Goal: Contribute content: Add original content to the website for others to see

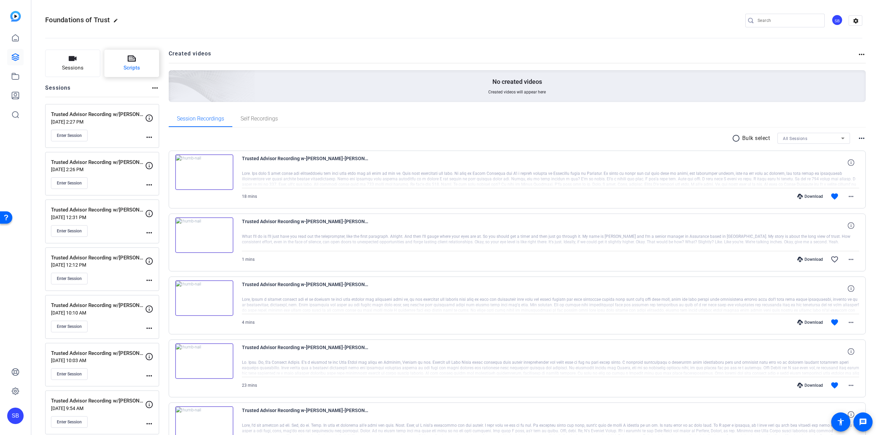
click at [140, 74] on button "Scripts" at bounding box center [131, 63] width 55 height 27
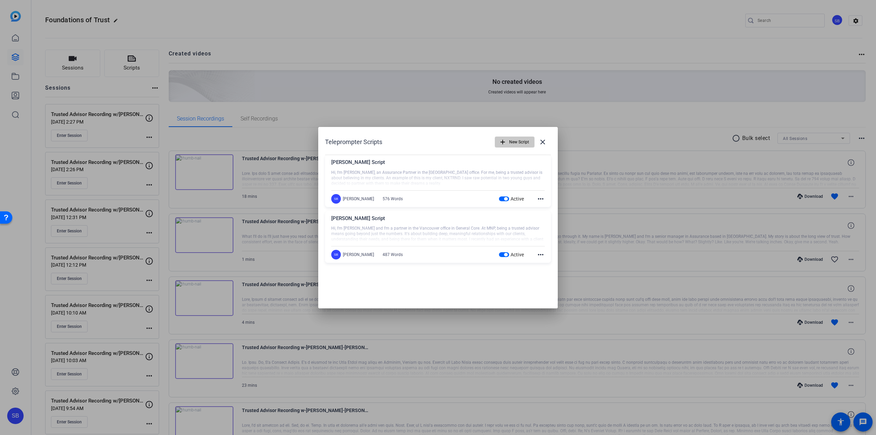
click at [521, 139] on span "New Script" at bounding box center [519, 141] width 20 height 13
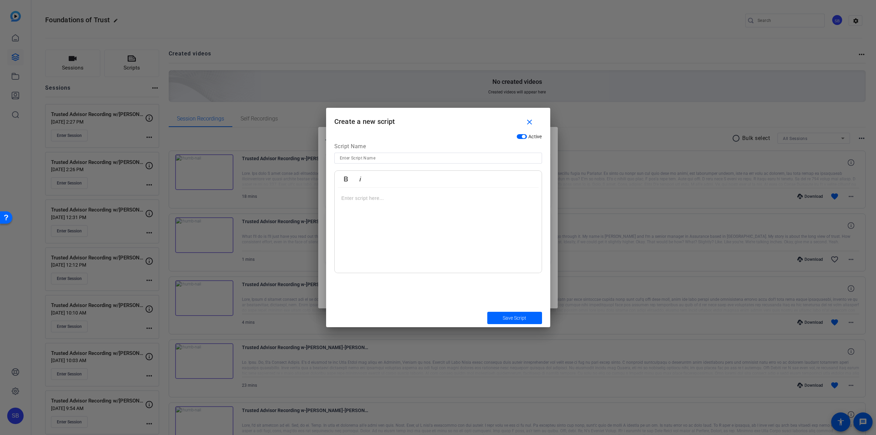
drag, startPoint x: 401, startPoint y: 112, endPoint x: 483, endPoint y: 126, distance: 83.3
click at [479, 126] on h1 "Create a new script close" at bounding box center [438, 119] width 224 height 22
click at [531, 123] on mat-icon "close" at bounding box center [529, 122] width 9 height 9
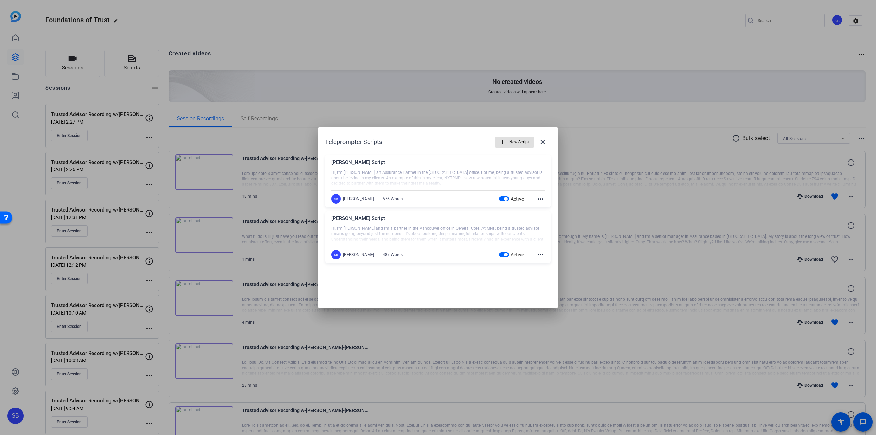
click at [517, 141] on span "New Script" at bounding box center [519, 141] width 20 height 13
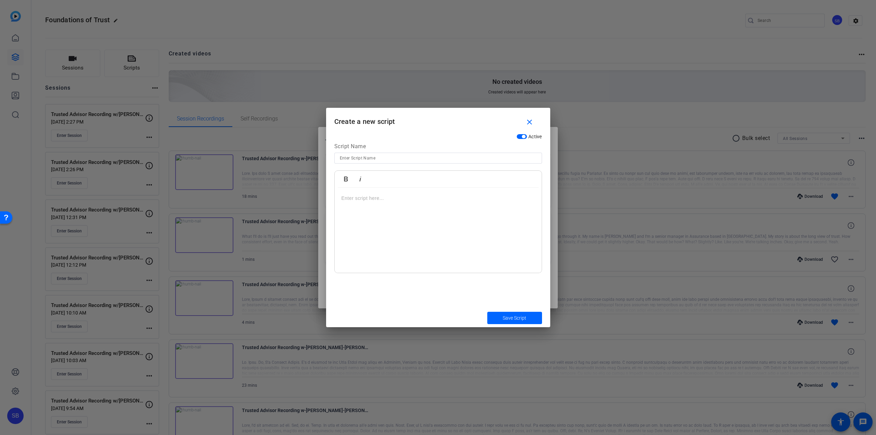
click at [403, 162] on div at bounding box center [438, 158] width 197 height 11
type input "[PERSON_NAME] Script"
click at [375, 209] on div at bounding box center [438, 230] width 207 height 86
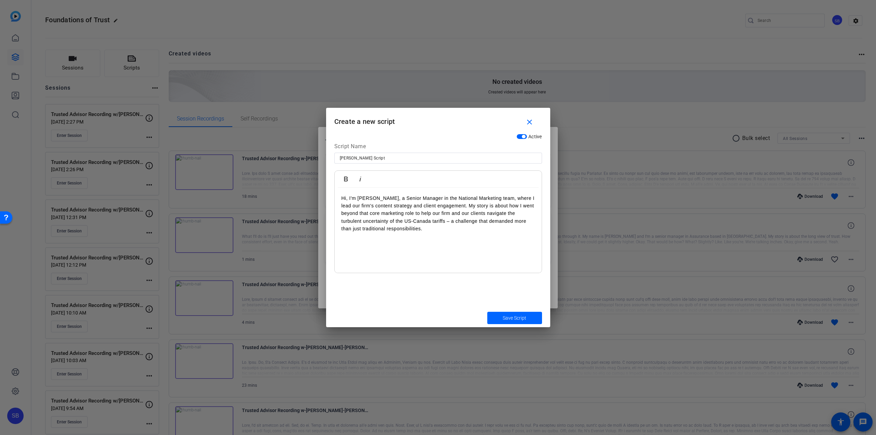
click at [363, 247] on div "Hi, I'm [PERSON_NAME], a Senior Manager in the National Marketing team, where I…" at bounding box center [438, 230] width 207 height 86
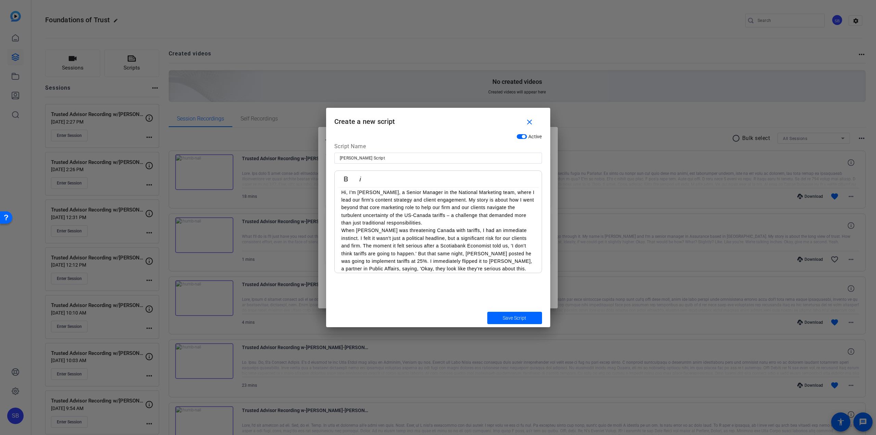
scroll to position [13, 0]
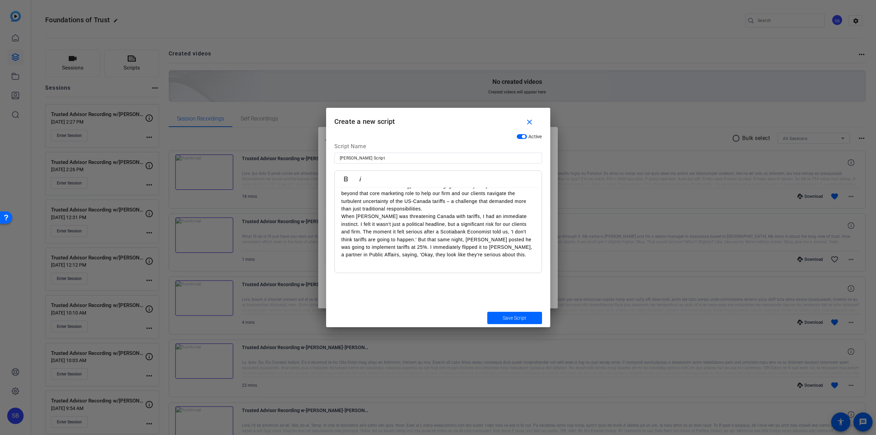
click at [357, 262] on p "Hi, I'm [PERSON_NAME], a Senior Manager in the National Marketing team, where I…" at bounding box center [437, 220] width 193 height 92
click at [416, 262] on p "Hi, I'm [PERSON_NAME], a Senior Manager in the National Marketing team, where I…" at bounding box center [437, 209] width 193 height 115
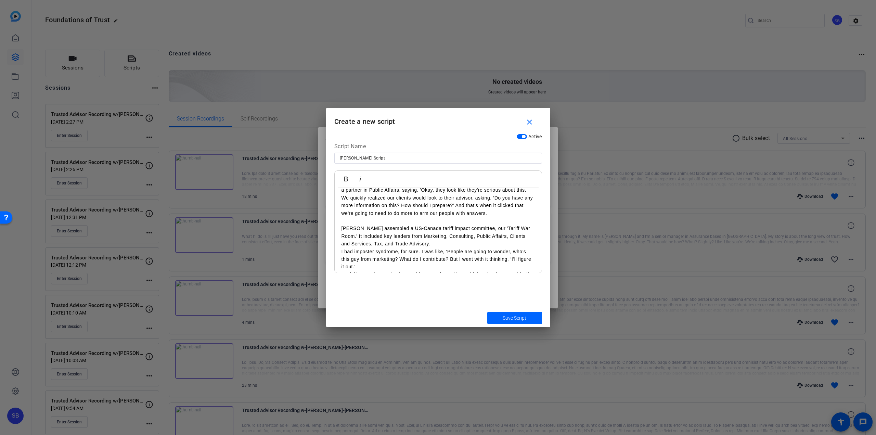
scroll to position [83, 0]
click at [340, 231] on div "Hi, I'm [PERSON_NAME], a Senior Manager in the National Marketing team, where I…" at bounding box center [438, 227] width 207 height 244
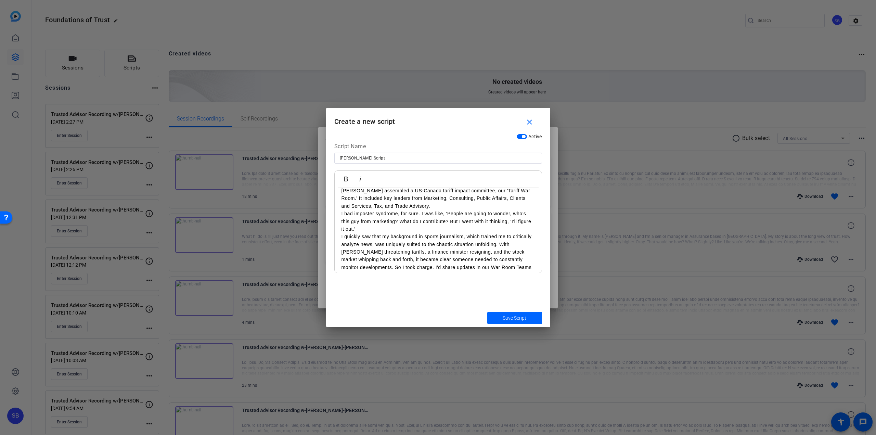
scroll to position [116, 0]
click at [358, 227] on p "I had imposter syndrome, for sure. I was like, ‘People are going to wonder, who…" at bounding box center [437, 219] width 193 height 23
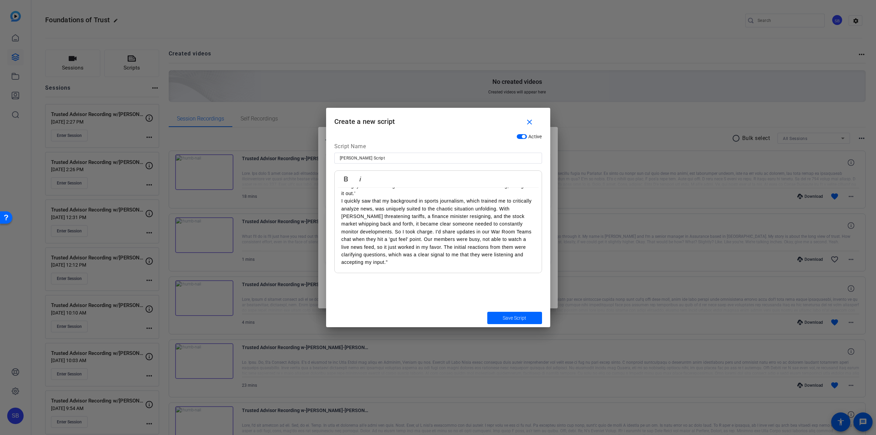
click at [389, 261] on p "I quickly saw that my background in sports journalism, which trained me to crit…" at bounding box center [437, 231] width 193 height 69
click at [359, 261] on p at bounding box center [437, 263] width 193 height 8
click at [368, 264] on p at bounding box center [437, 263] width 193 height 8
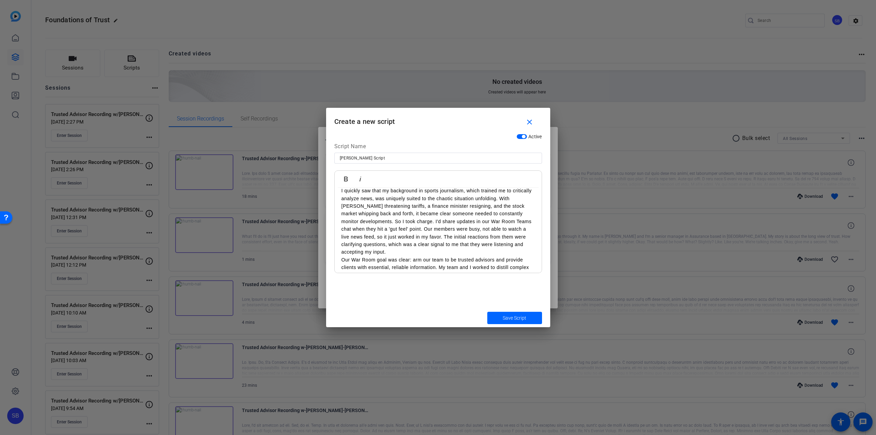
scroll to position [171, 0]
click at [416, 210] on p "I quickly saw that my background in sports journalism, which trained me to crit…" at bounding box center [437, 210] width 193 height 69
click at [412, 219] on p "I quickly saw that my background in sports journalism, which trained me to crit…" at bounding box center [437, 210] width 193 height 69
click at [398, 246] on p "Looking back, a few key things stand out. First, build trust by bringing your u…" at bounding box center [437, 243] width 193 height 46
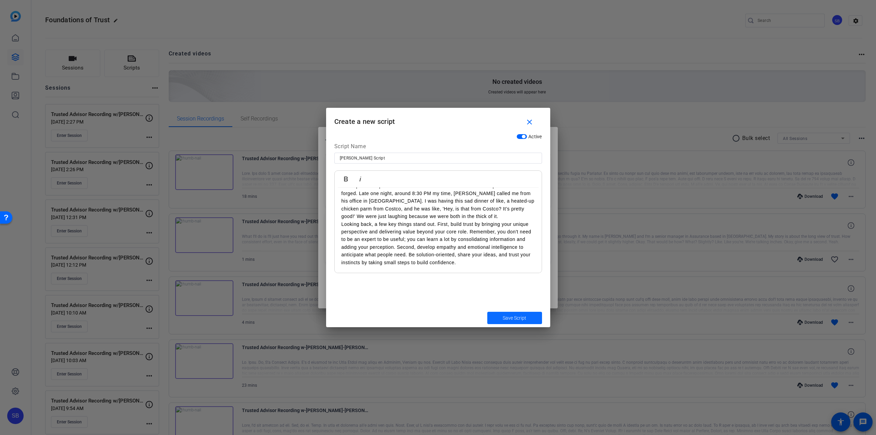
click at [519, 317] on span "Save Script" at bounding box center [514, 317] width 24 height 7
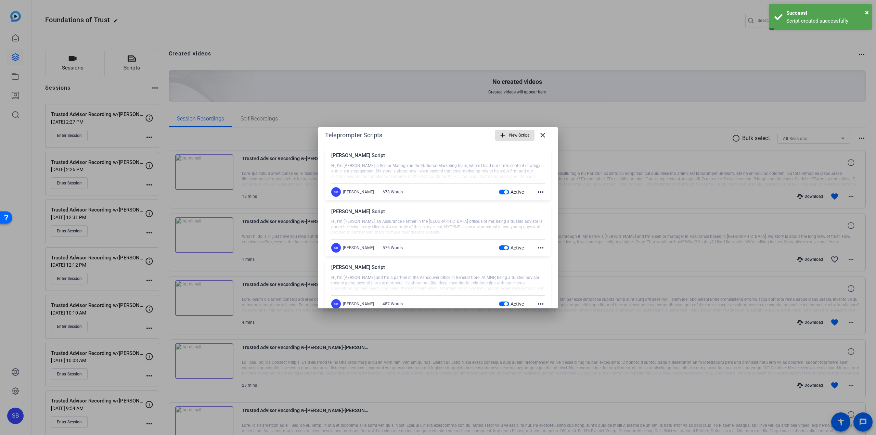
scroll to position [0, 0]
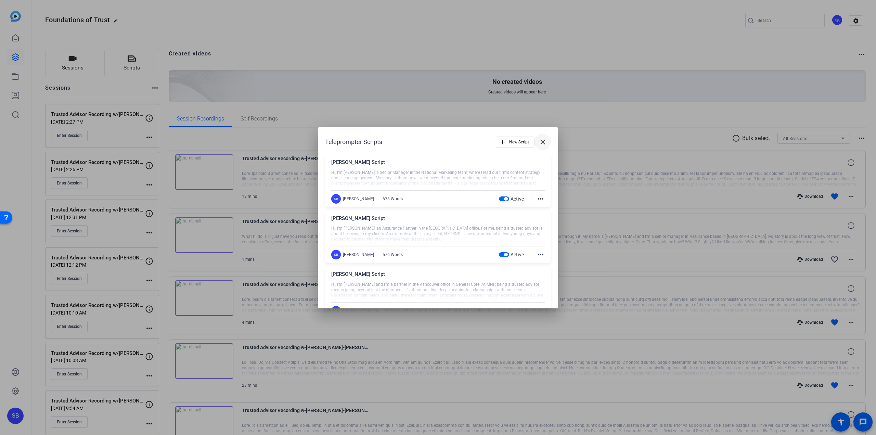
click at [542, 141] on mat-icon "close" at bounding box center [542, 142] width 8 height 8
